Goal: Transaction & Acquisition: Purchase product/service

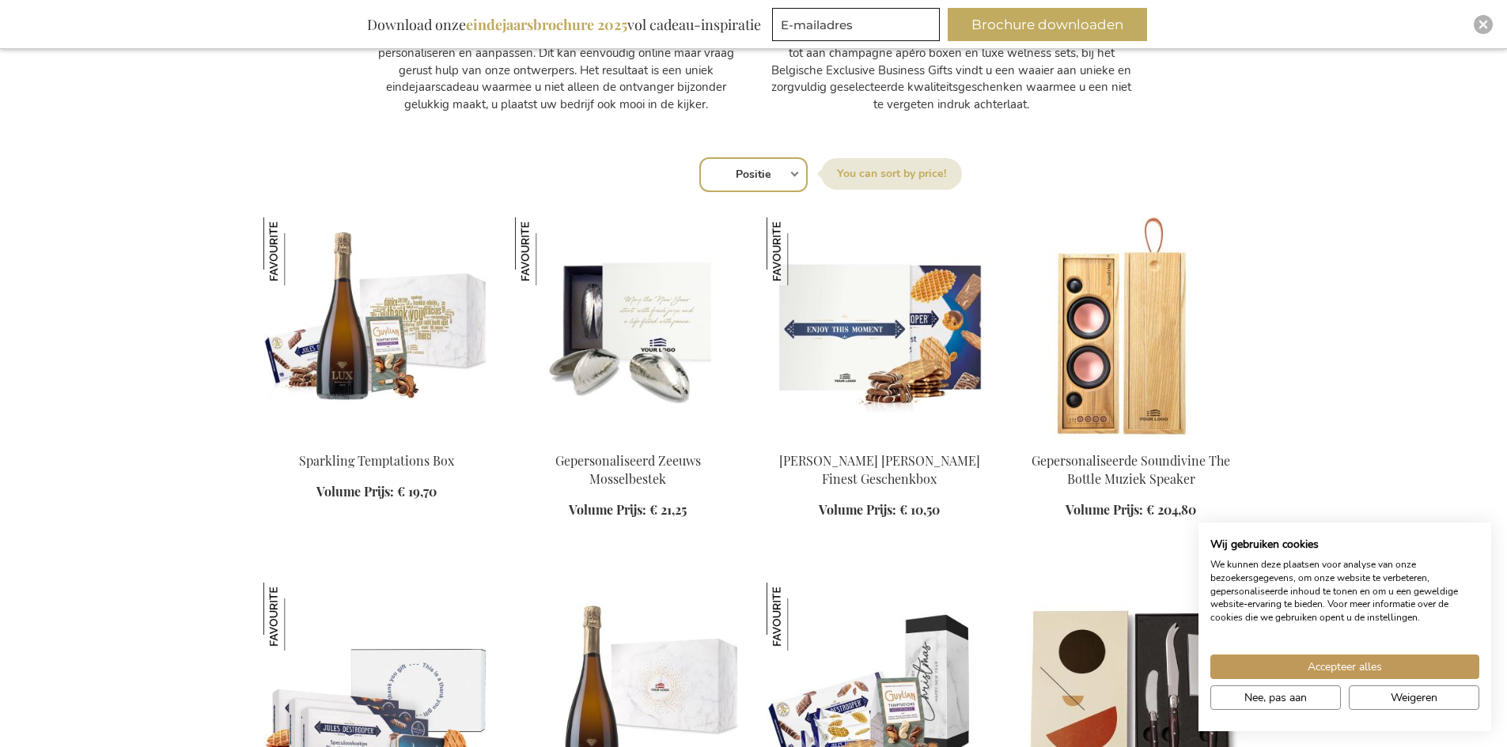
scroll to position [949, 0]
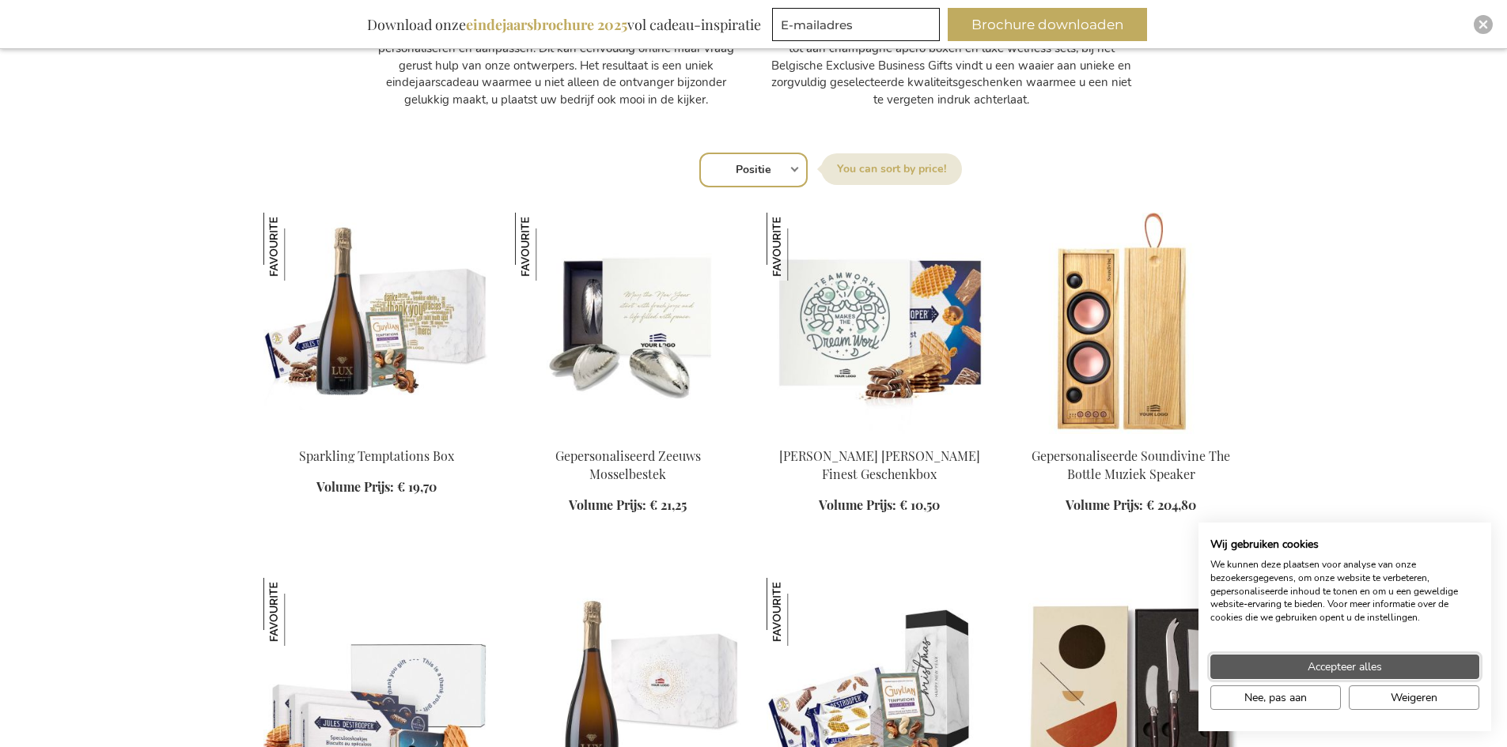
click at [1406, 664] on button "Accepteer alles" at bounding box center [1344, 667] width 269 height 25
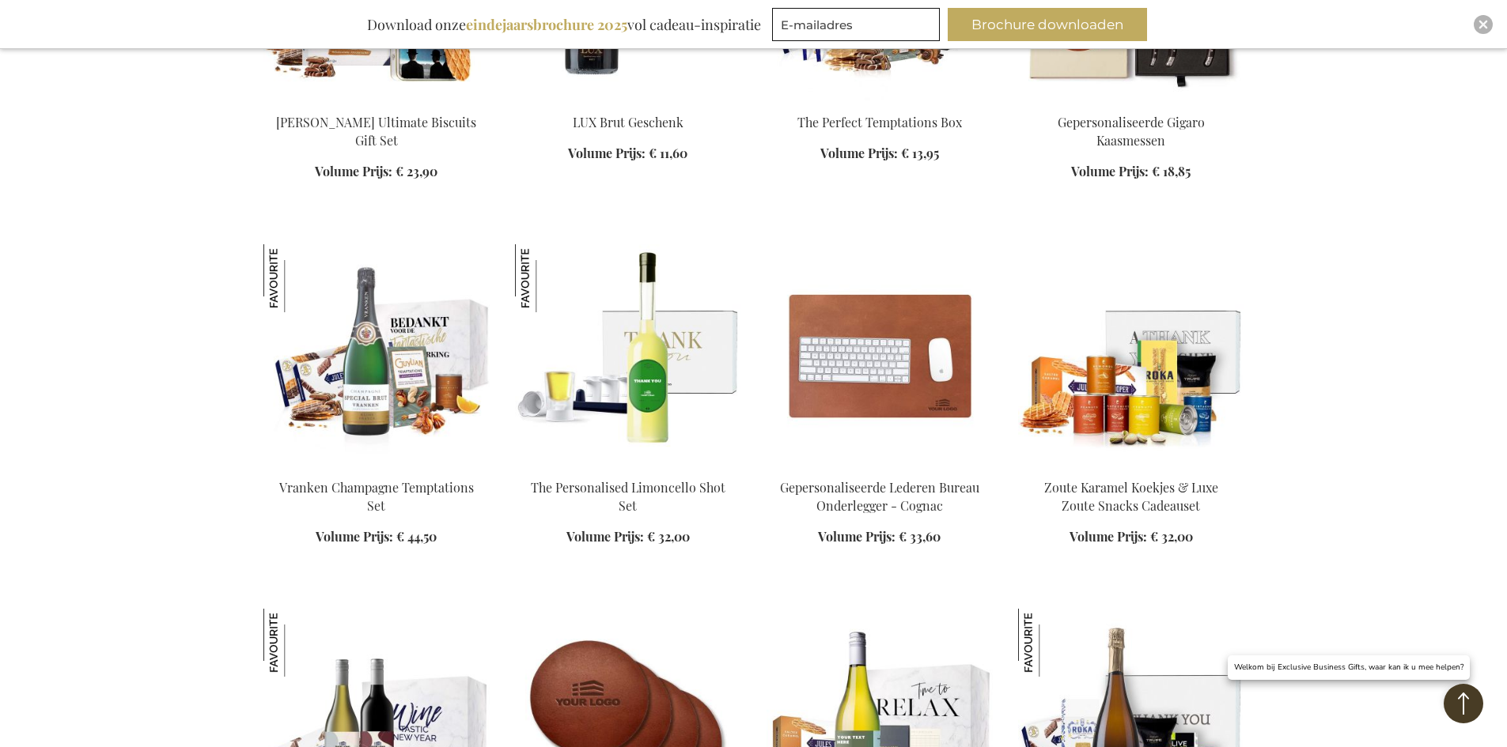
scroll to position [1740, 0]
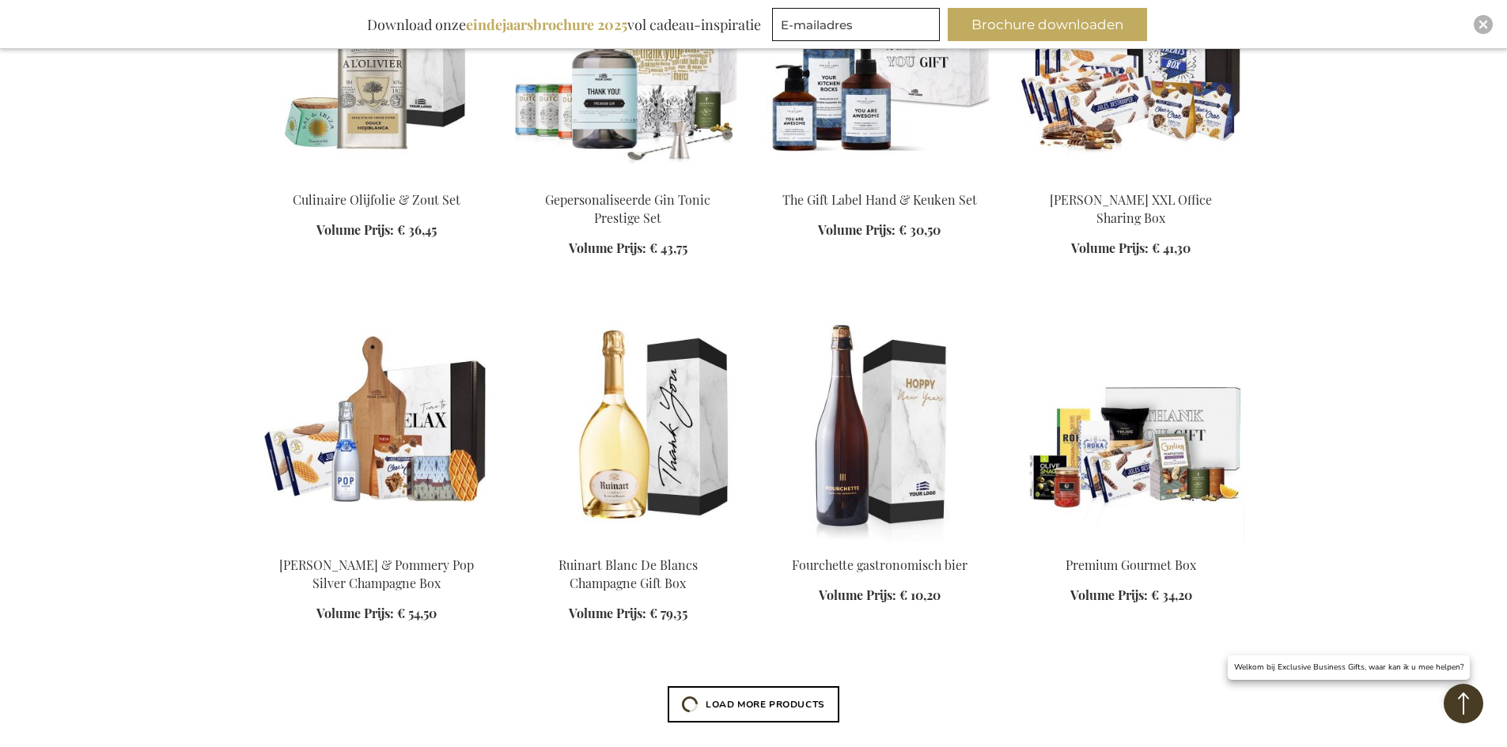
scroll to position [2768, 0]
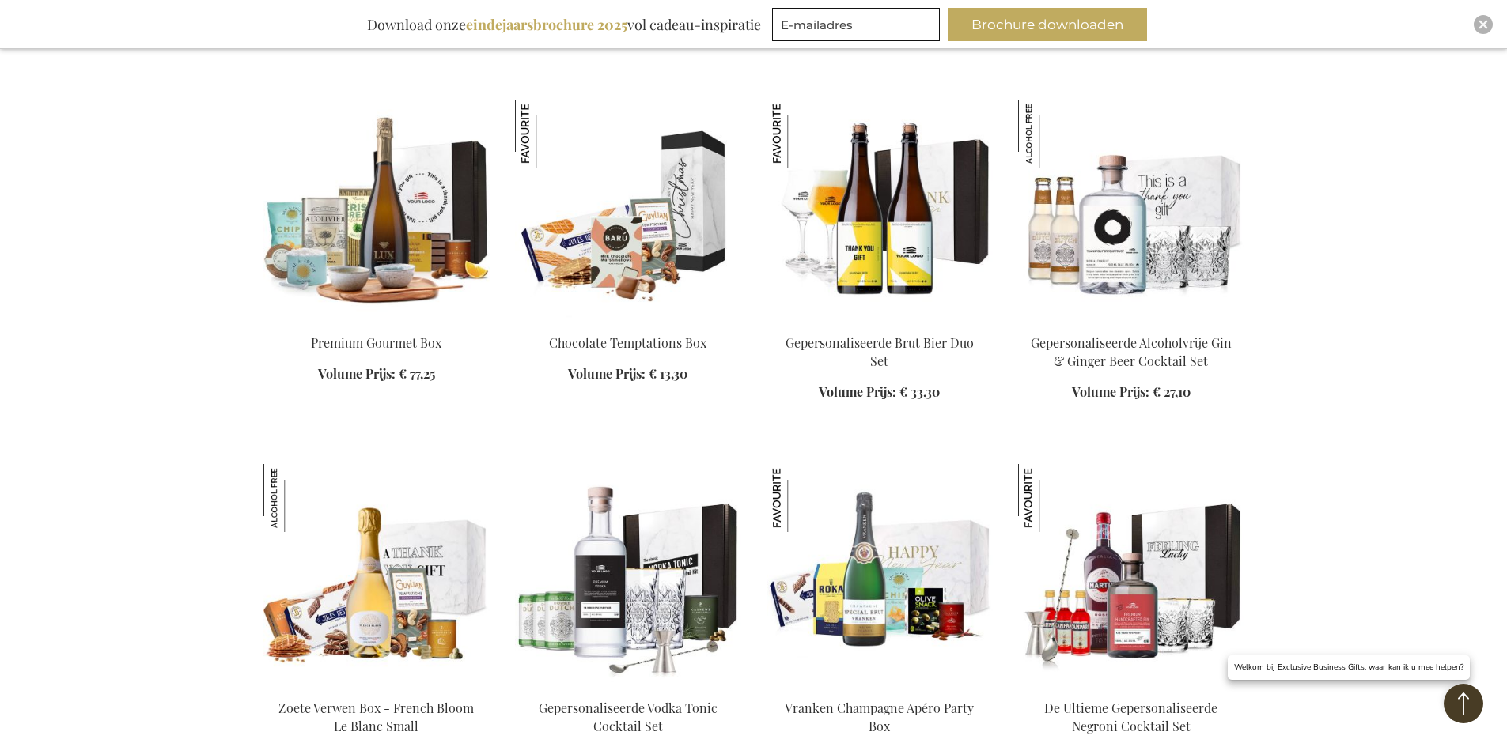
scroll to position [4350, 0]
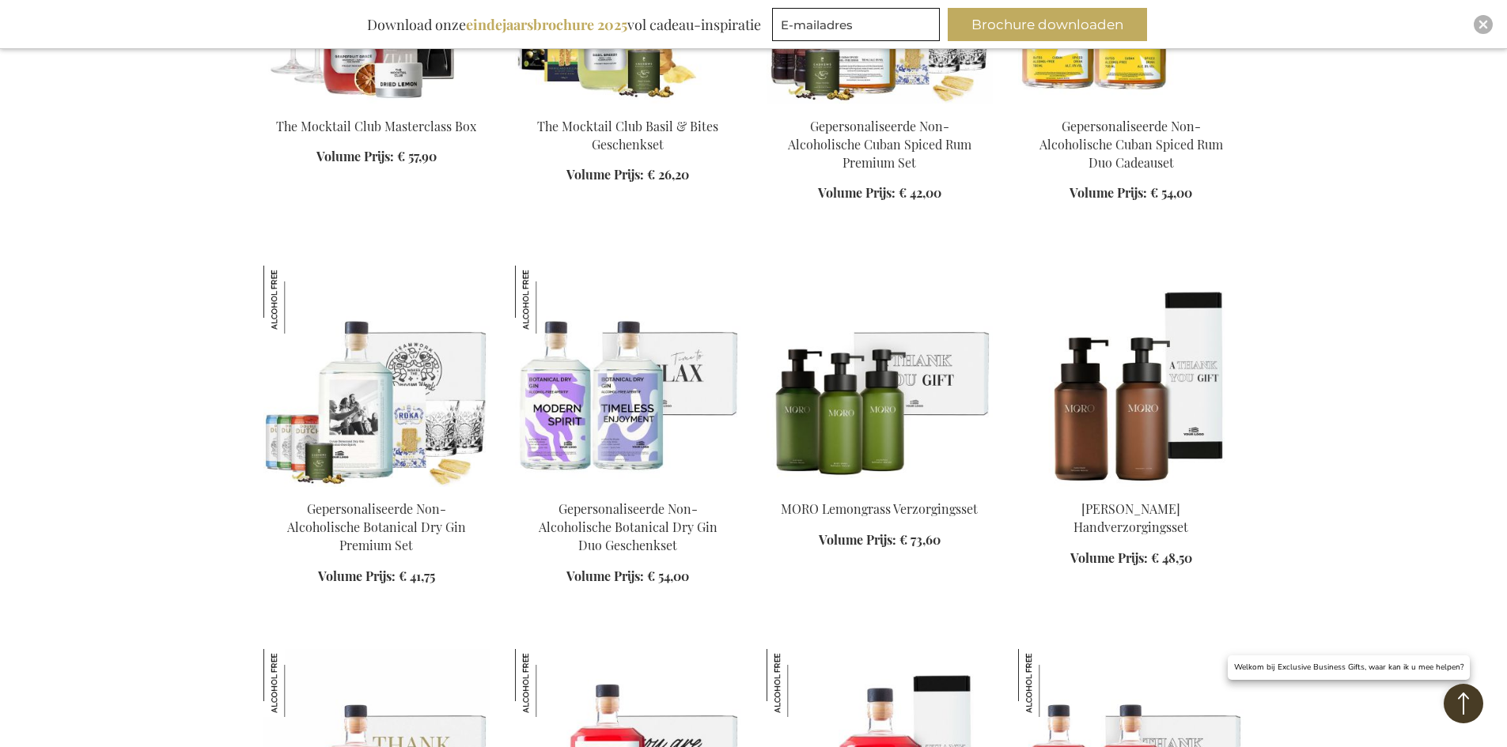
scroll to position [5616, 0]
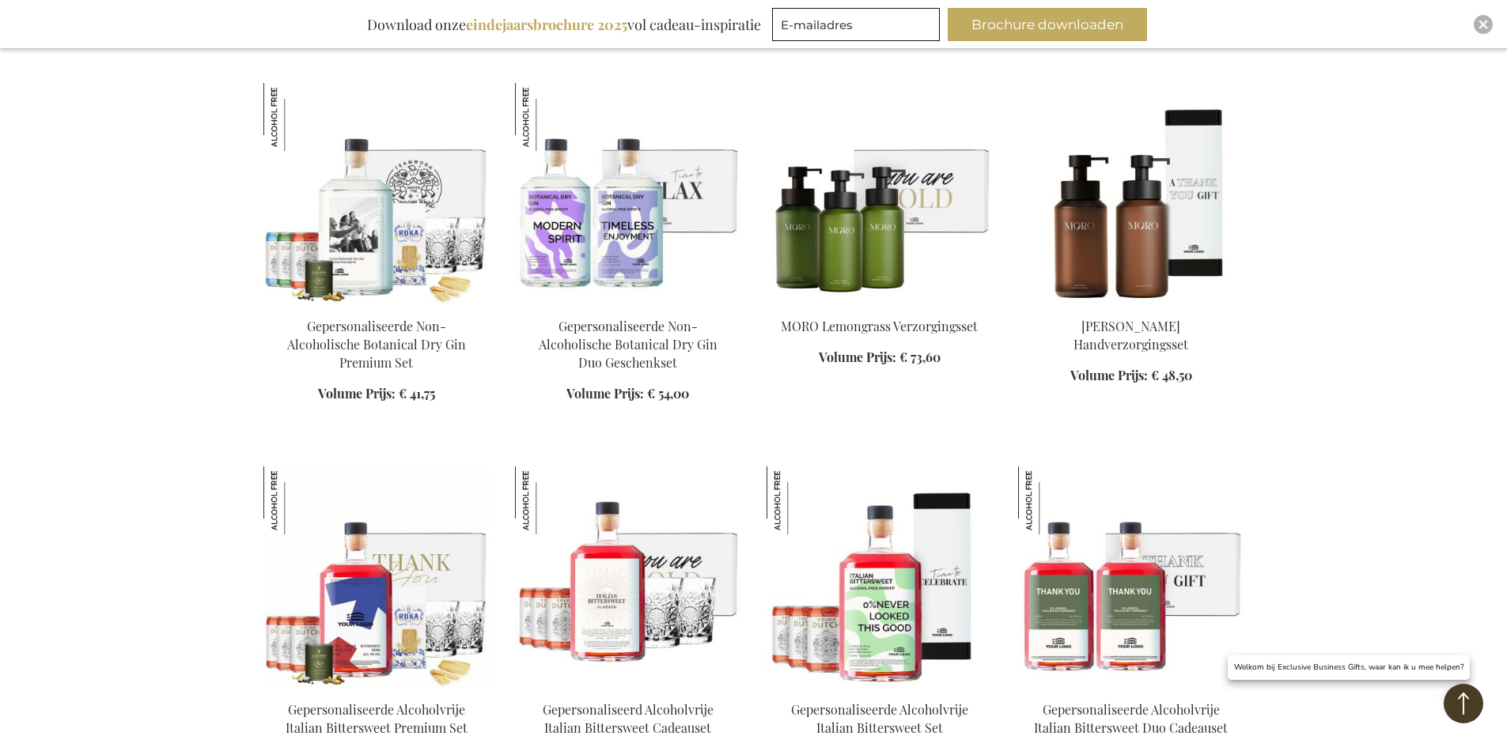
scroll to position [5774, 0]
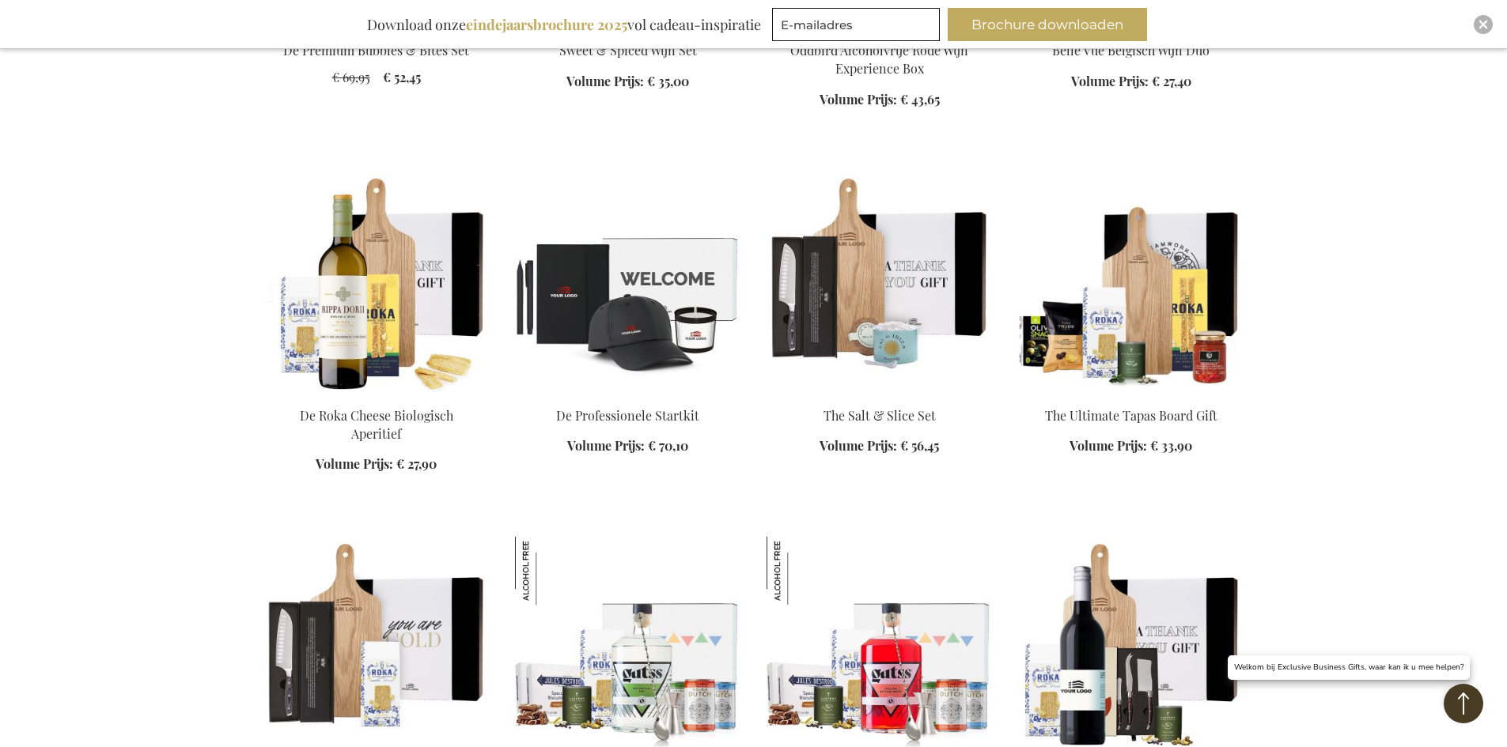
scroll to position [6486, 0]
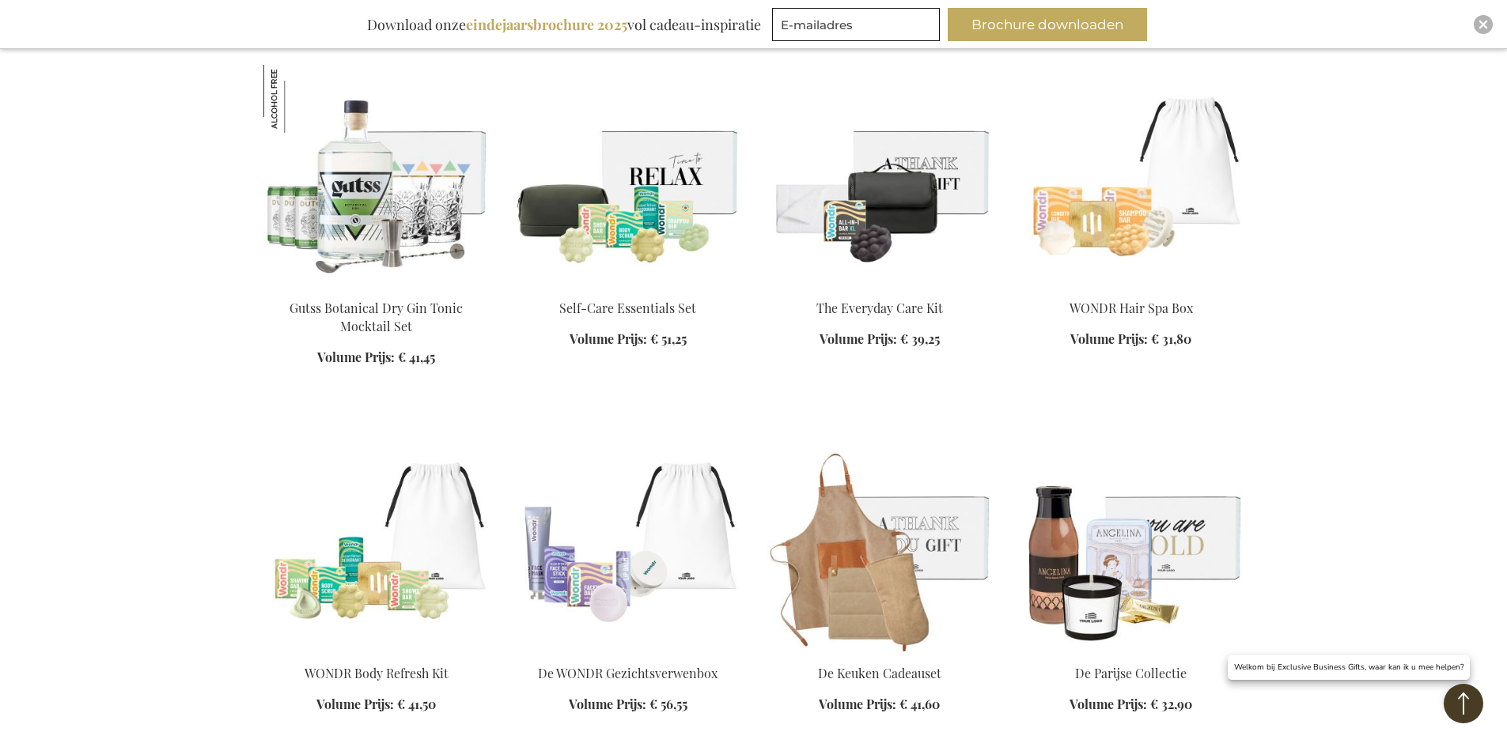
scroll to position [8068, 0]
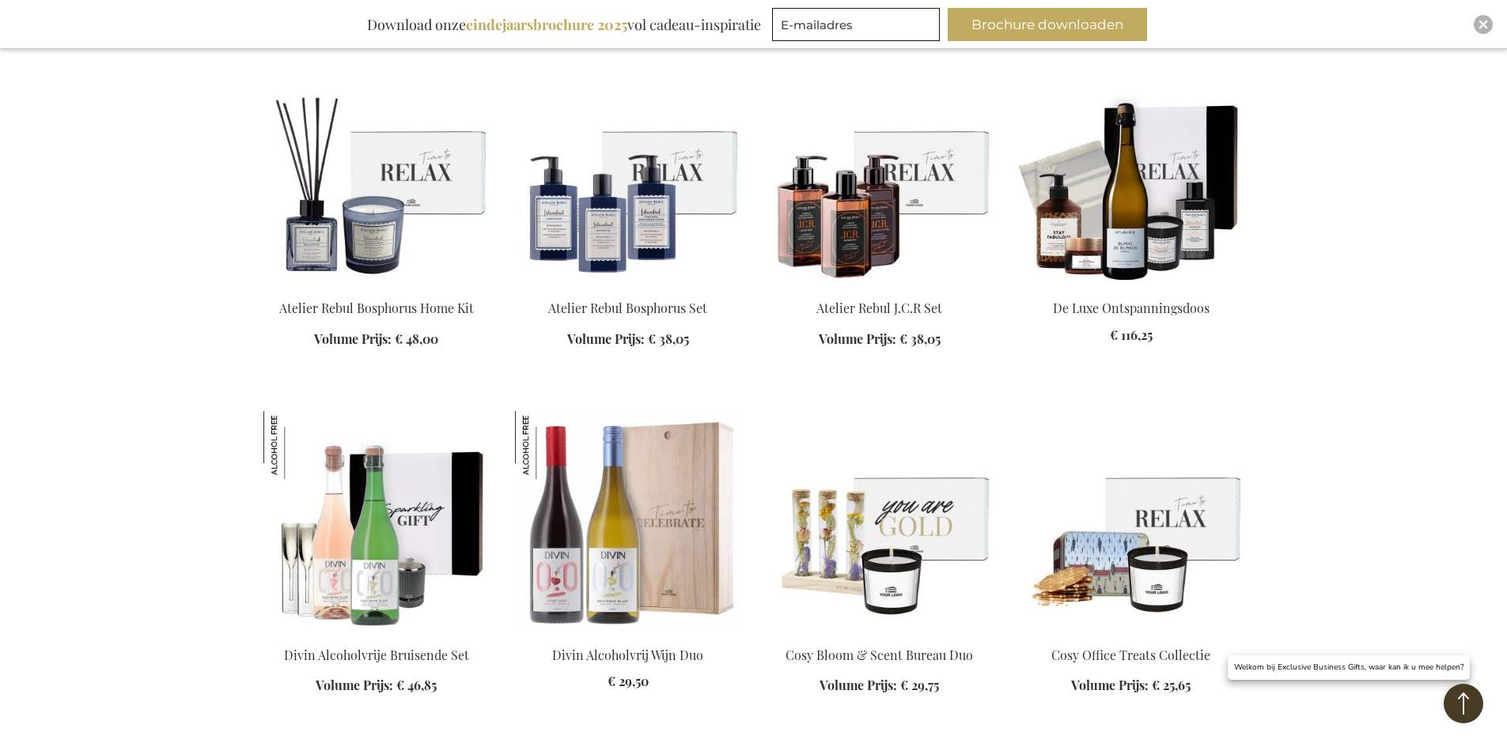
scroll to position [8385, 0]
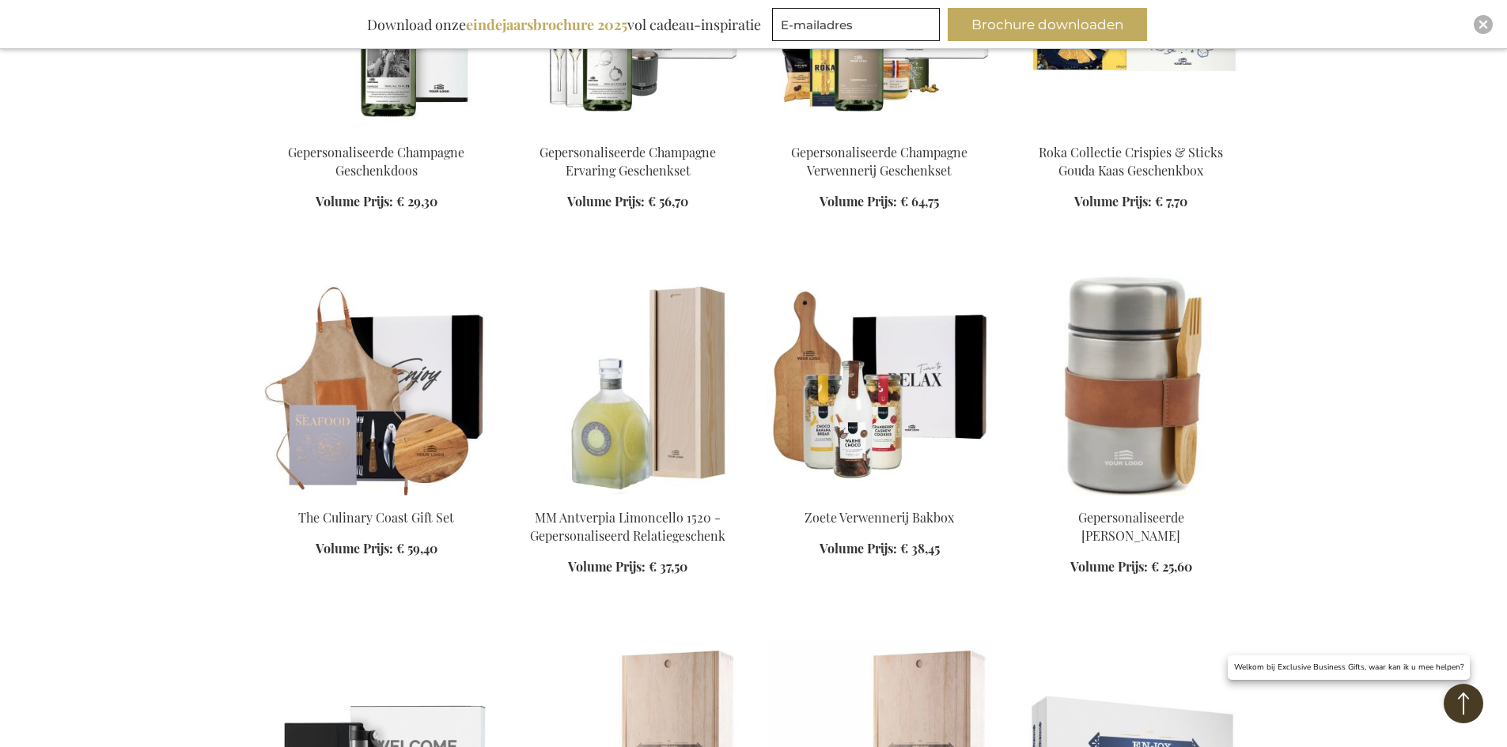
scroll to position [10362, 0]
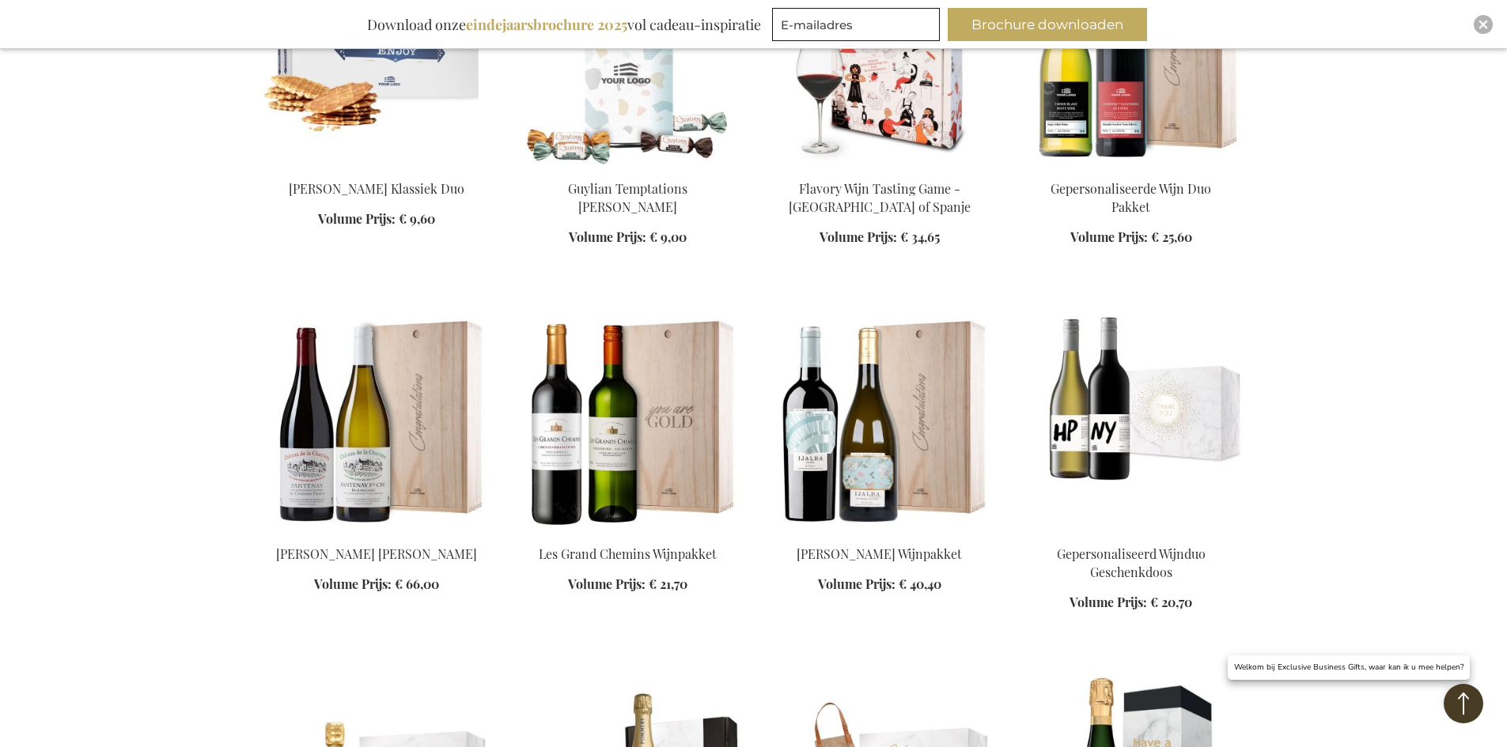
scroll to position [11074, 0]
